Goal: Transaction & Acquisition: Purchase product/service

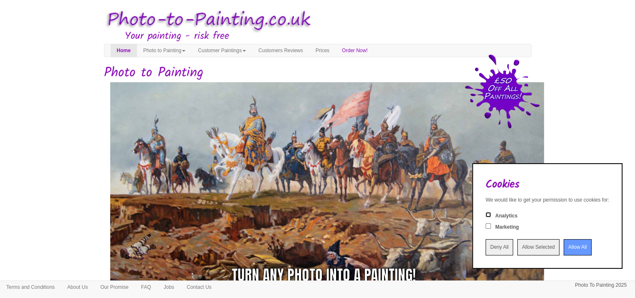
click at [486, 215] on input "Analytics" at bounding box center [488, 214] width 5 height 5
checkbox input "true"
click at [517, 249] on input "Allow Selected" at bounding box center [538, 247] width 42 height 16
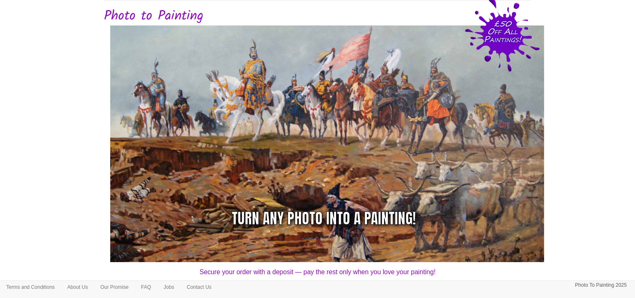
scroll to position [167, 0]
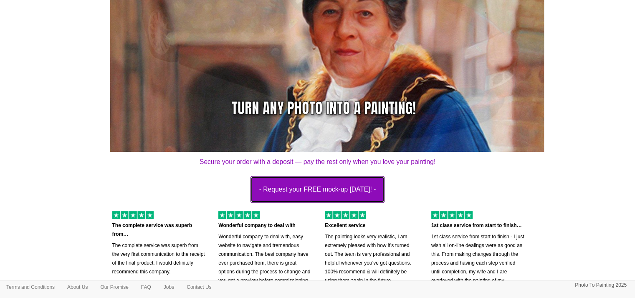
click at [353, 186] on button "- Request your FREE mock-up today! -" at bounding box center [318, 189] width 134 height 27
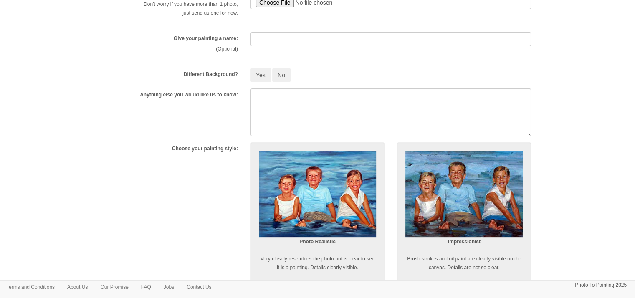
scroll to position [209, 0]
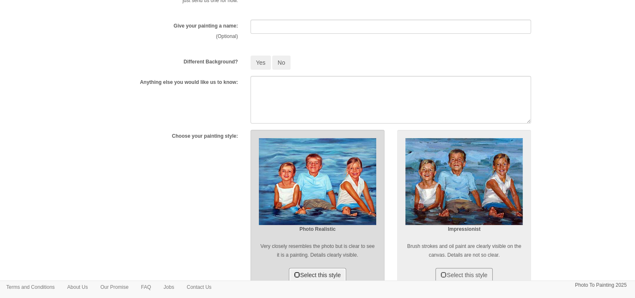
click at [294, 276] on span at bounding box center [297, 275] width 6 height 6
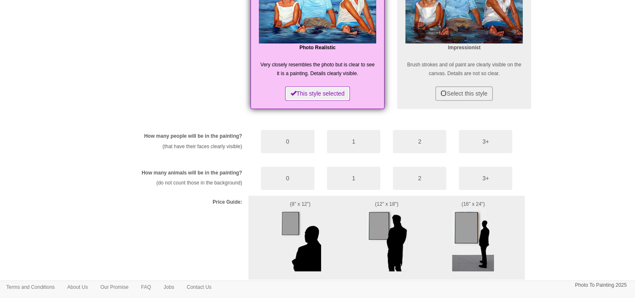
scroll to position [376, 0]
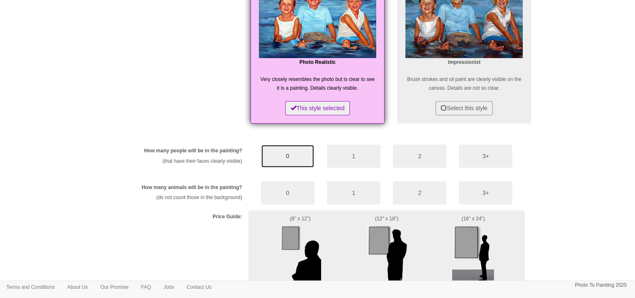
click at [296, 161] on button "0" at bounding box center [287, 155] width 53 height 23
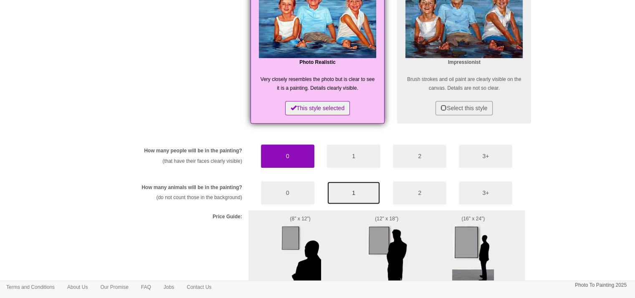
click at [353, 189] on button "1" at bounding box center [353, 192] width 53 height 23
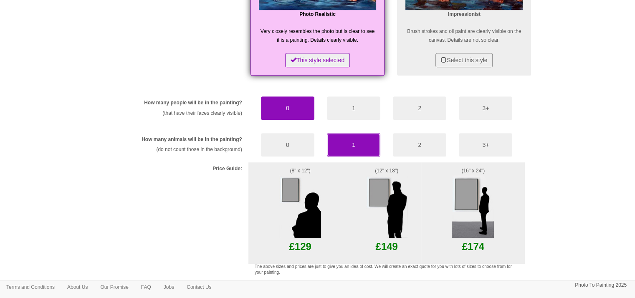
scroll to position [491, 0]
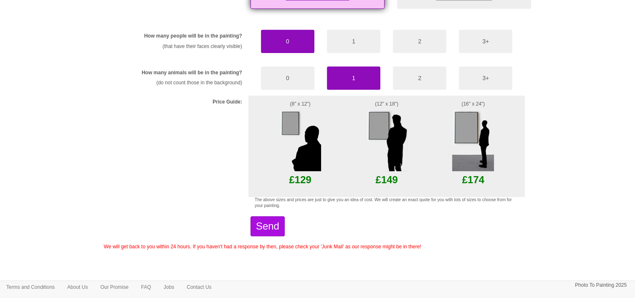
click at [307, 157] on img at bounding box center [300, 140] width 42 height 63
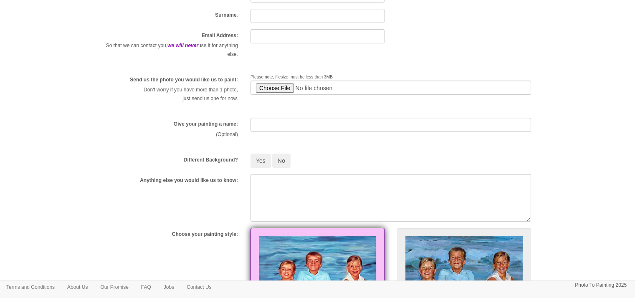
scroll to position [73, 0]
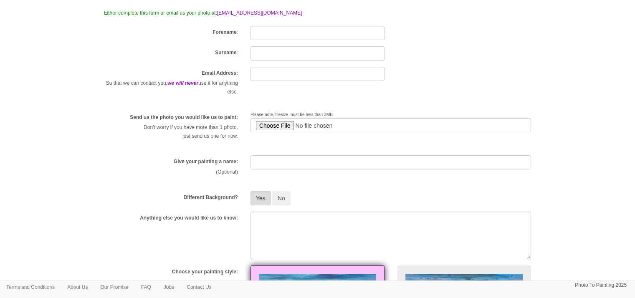
click at [259, 201] on button "Yes" at bounding box center [261, 198] width 20 height 14
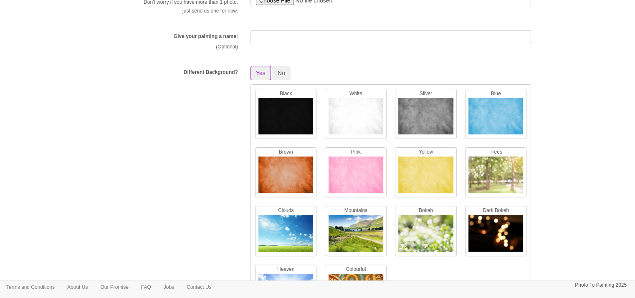
scroll to position [240, 0]
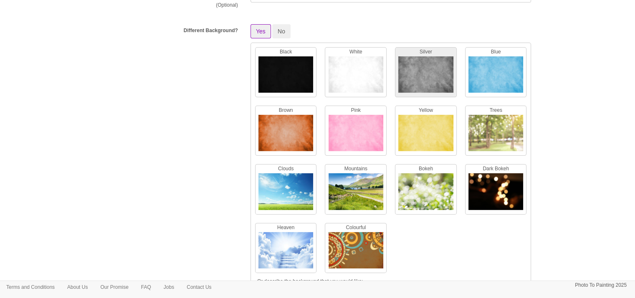
click at [420, 73] on img at bounding box center [425, 76] width 55 height 41
click at [361, 72] on img at bounding box center [356, 76] width 55 height 41
click at [276, 192] on img at bounding box center [285, 193] width 55 height 41
click at [368, 182] on img at bounding box center [356, 193] width 55 height 41
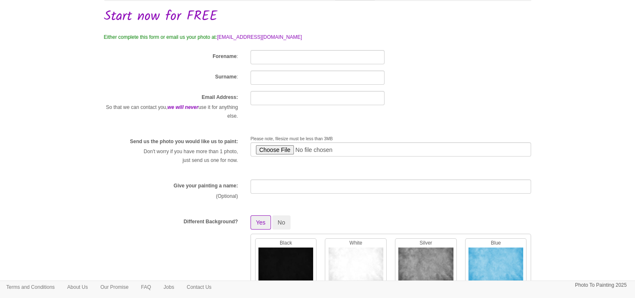
scroll to position [0, 0]
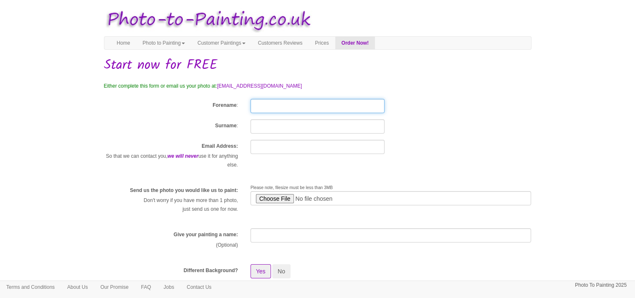
click at [308, 105] on input "Forename" at bounding box center [318, 106] width 134 height 14
type input "Grace"
type input "O'Donnell"
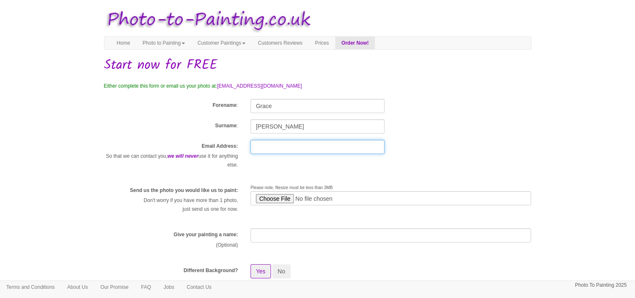
type input "ilovehorses4325@gmail.com"
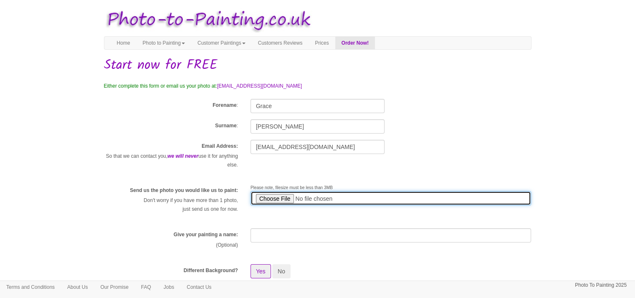
click at [277, 197] on input "file" at bounding box center [391, 198] width 281 height 14
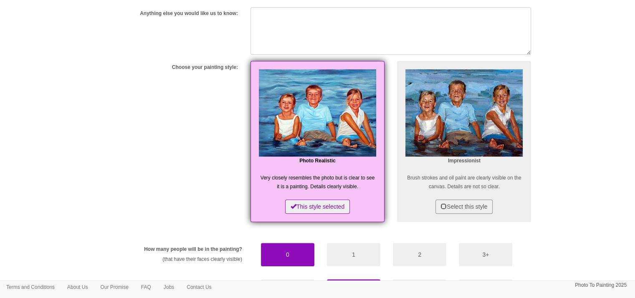
scroll to position [585, 0]
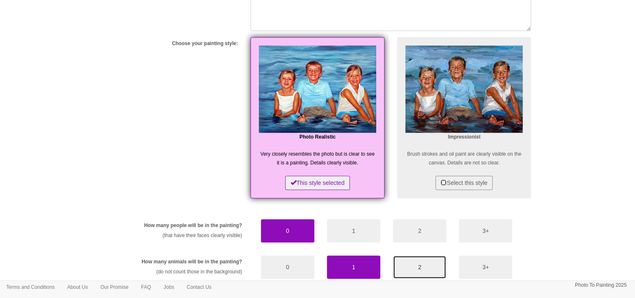
click at [405, 261] on button "2" at bounding box center [419, 267] width 53 height 23
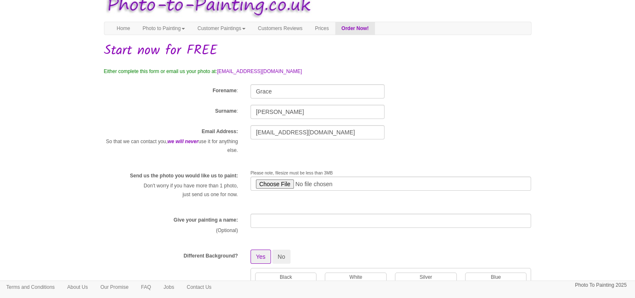
scroll to position [0, 0]
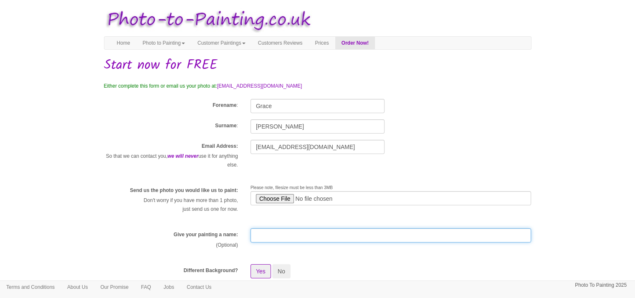
click at [267, 234] on input "text" at bounding box center [391, 235] width 281 height 14
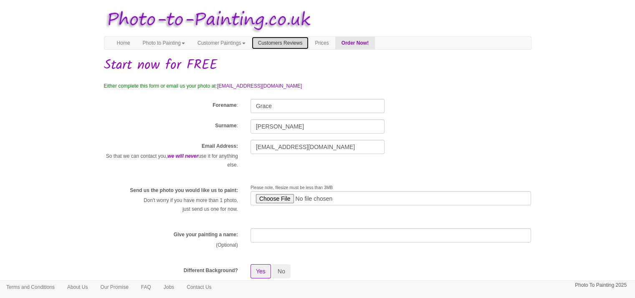
click at [294, 42] on link "Customers Reviews" at bounding box center [280, 43] width 57 height 13
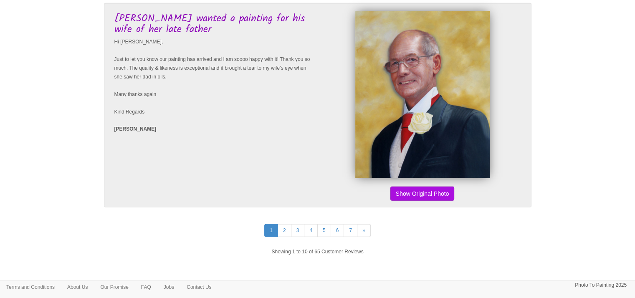
scroll to position [2024, 0]
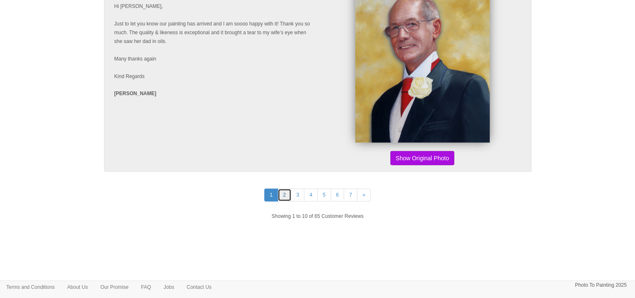
click at [280, 197] on link "2" at bounding box center [285, 195] width 14 height 13
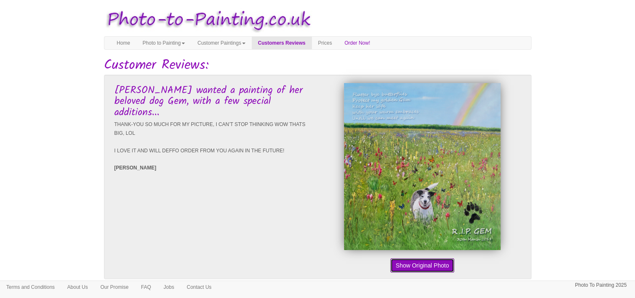
click at [431, 272] on button "Show Original Photo" at bounding box center [422, 265] width 64 height 14
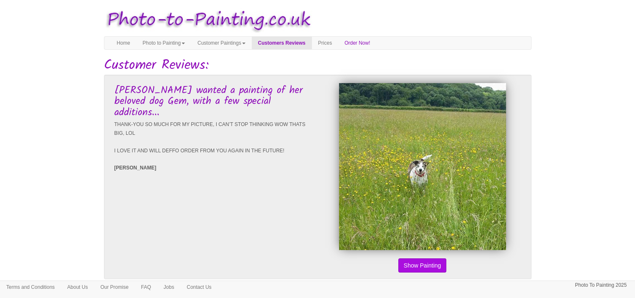
click at [431, 272] on button "Show Original Photo" at bounding box center [422, 265] width 64 height 14
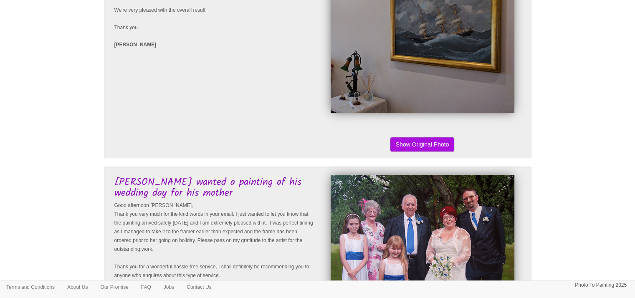
scroll to position [501, 0]
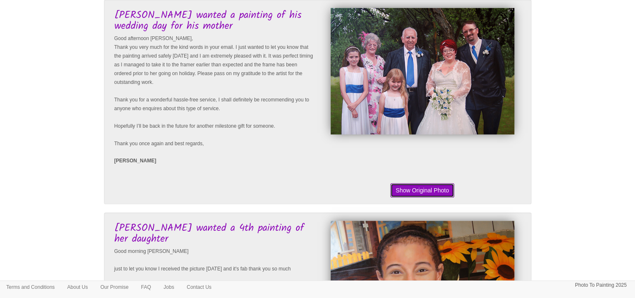
click at [434, 187] on button "Show Original Photo" at bounding box center [422, 190] width 64 height 14
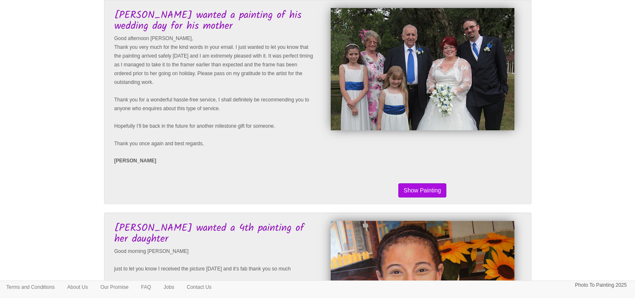
click at [434, 187] on button "Show Original Photo" at bounding box center [422, 190] width 64 height 14
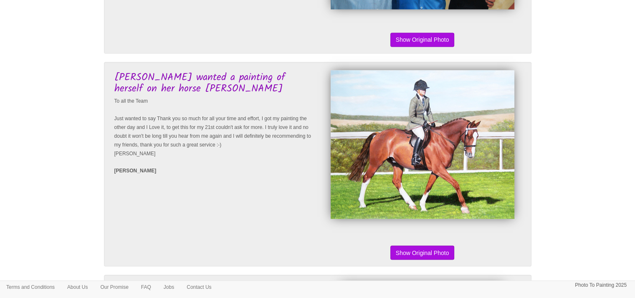
scroll to position [1545, 0]
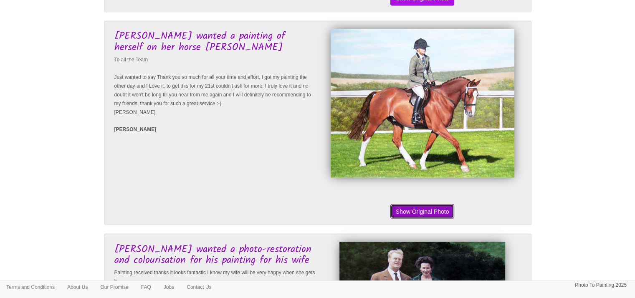
click at [431, 215] on button "Show Original Photo" at bounding box center [422, 211] width 64 height 14
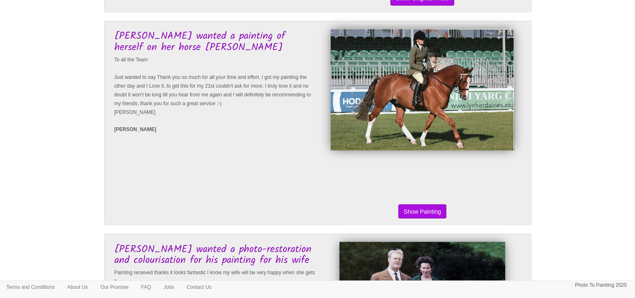
click at [431, 215] on button "Show Original Photo" at bounding box center [422, 211] width 64 height 14
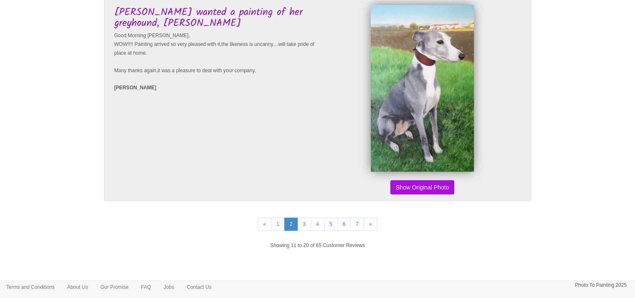
scroll to position [1980, 0]
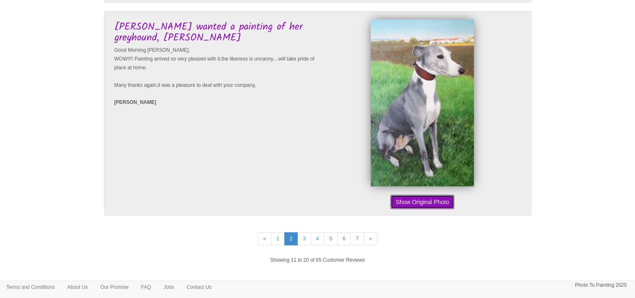
click at [396, 204] on button "Show Original Photo" at bounding box center [422, 202] width 64 height 14
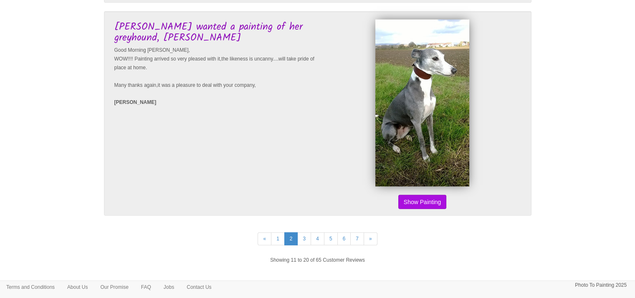
click at [423, 205] on button "Show Original Photo" at bounding box center [422, 202] width 64 height 14
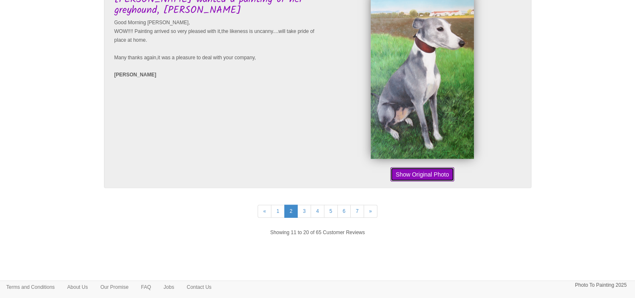
scroll to position [2022, 0]
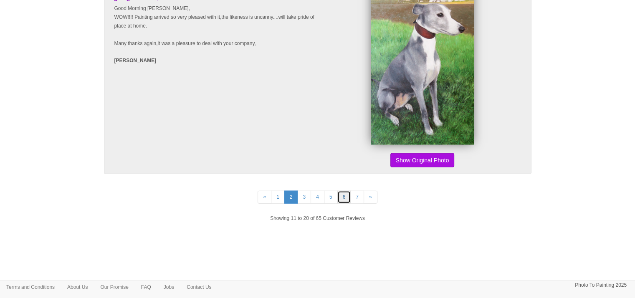
click at [344, 194] on link "6" at bounding box center [344, 197] width 14 height 13
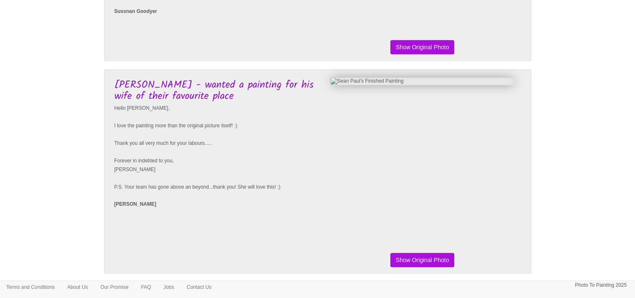
scroll to position [710, 0]
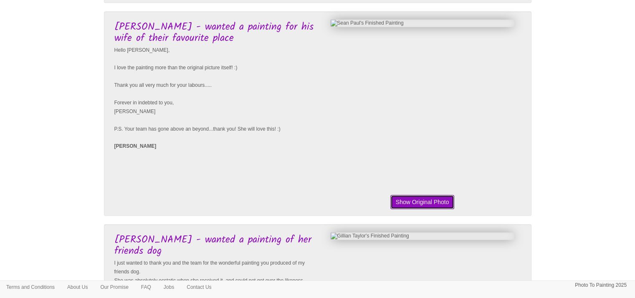
click at [424, 209] on button "Show Original Photo" at bounding box center [422, 202] width 64 height 14
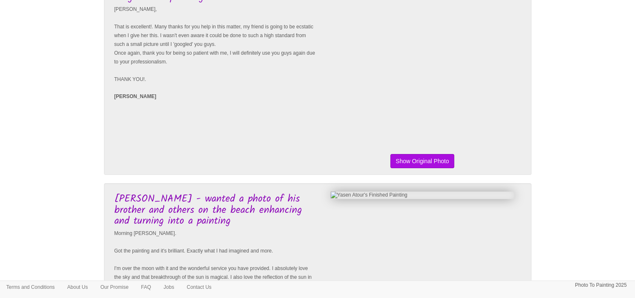
scroll to position [0, 0]
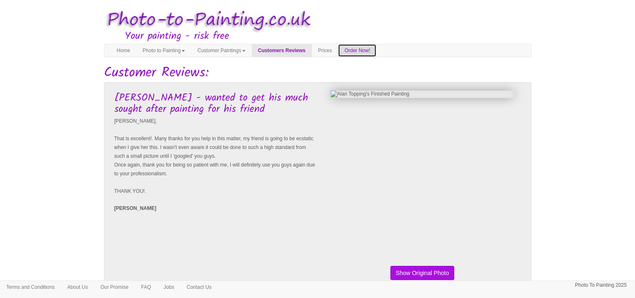
click at [376, 52] on link "Order Now!" at bounding box center [357, 50] width 38 height 13
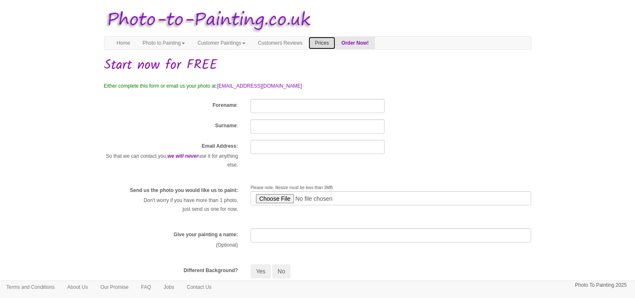
click at [335, 45] on link "Prices" at bounding box center [322, 43] width 26 height 13
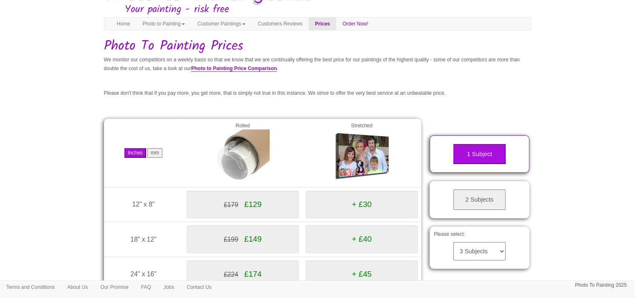
scroll to position [42, 0]
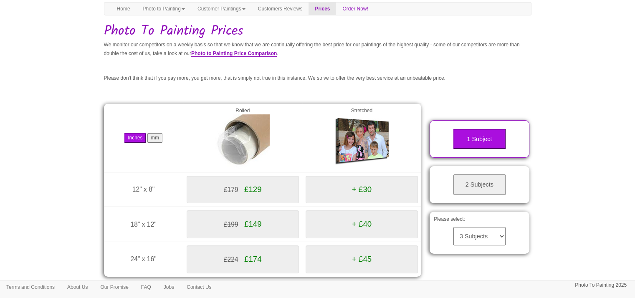
click at [471, 232] on select "3 Subjects 4 Subjects 5 Subjects 6 Subjects 7 Subjects 8 Subjects 9 Subjects 10…" at bounding box center [479, 236] width 52 height 18
click at [453, 227] on select "3 Subjects 4 Subjects 5 Subjects 6 Subjects 7 Subjects 8 Subjects 9 Subjects 10…" at bounding box center [479, 236] width 52 height 18
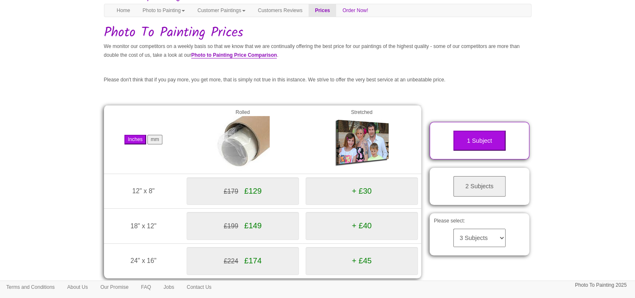
scroll to position [0, 0]
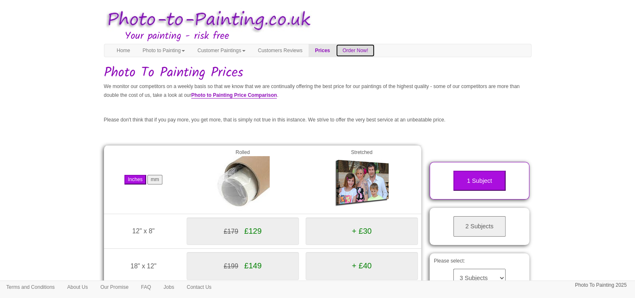
click at [374, 44] on link "Order Now!" at bounding box center [355, 50] width 38 height 13
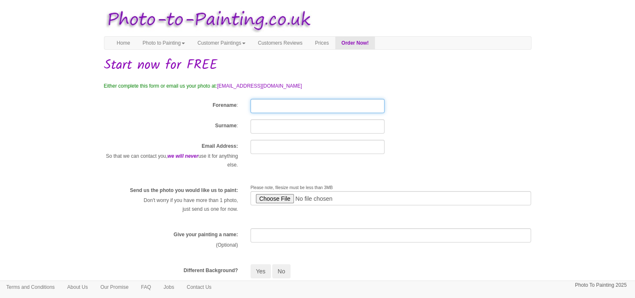
click at [272, 104] on input "Forename" at bounding box center [318, 106] width 134 height 14
type input "Grace"
type input "[PERSON_NAME]"
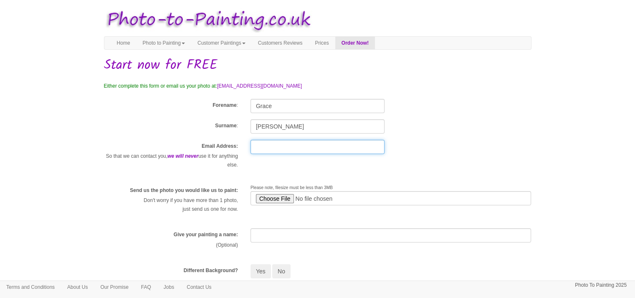
type input "[EMAIL_ADDRESS][DOMAIN_NAME]"
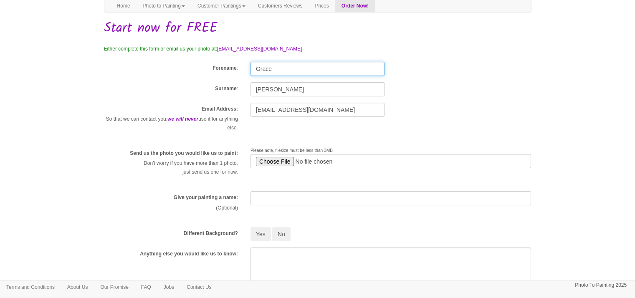
scroll to position [42, 0]
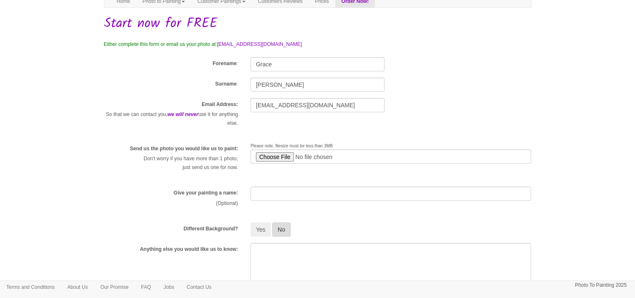
click at [277, 228] on button "No" at bounding box center [281, 230] width 18 height 14
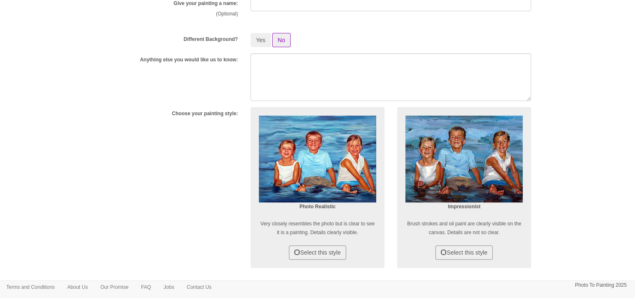
scroll to position [251, 0]
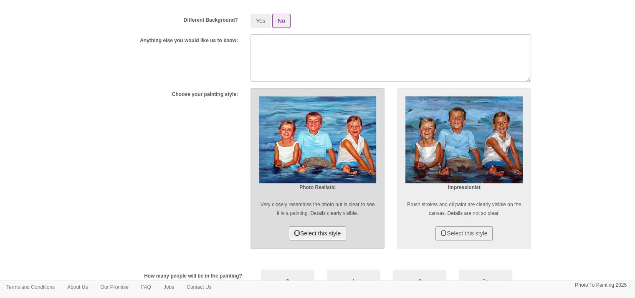
click at [297, 231] on button "Select this style" at bounding box center [317, 233] width 57 height 14
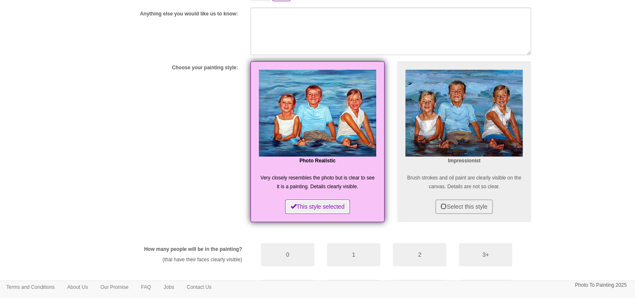
scroll to position [334, 0]
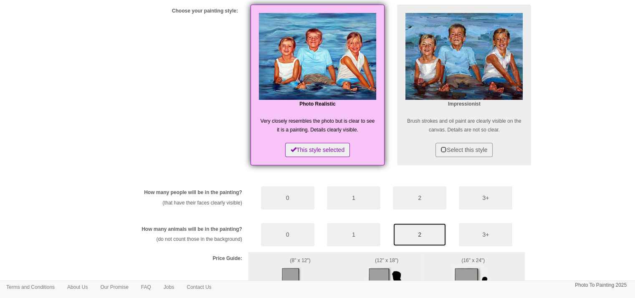
click at [411, 231] on button "2" at bounding box center [419, 234] width 53 height 23
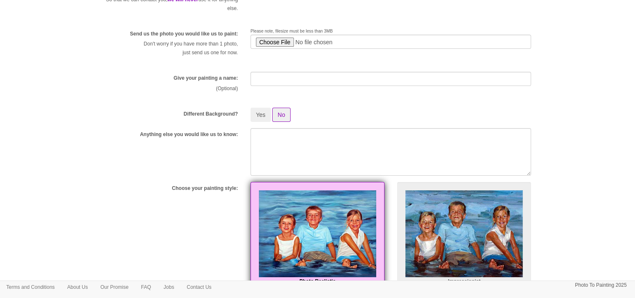
scroll to position [115, 0]
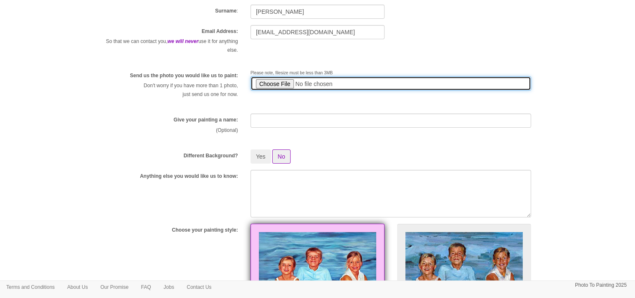
click at [263, 86] on input "file" at bounding box center [391, 83] width 281 height 14
click at [277, 83] on input "file" at bounding box center [391, 83] width 281 height 14
type input "C:\fakepath\IMG_0101.JPG"
click at [279, 84] on input "file" at bounding box center [391, 83] width 281 height 14
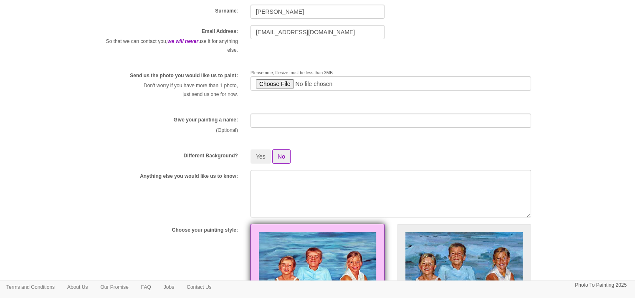
click at [339, 151] on div "Yes No Black White Silver Blue Brown Pink Yellow Trees" at bounding box center [391, 156] width 294 height 14
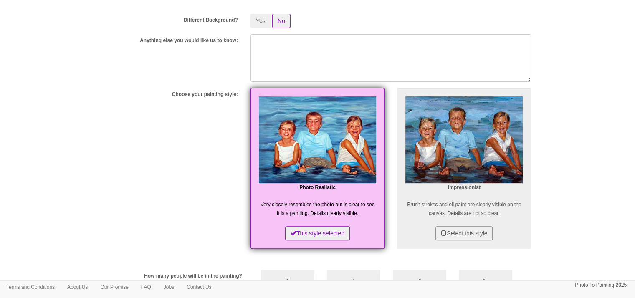
scroll to position [418, 0]
